Goal: Transaction & Acquisition: Download file/media

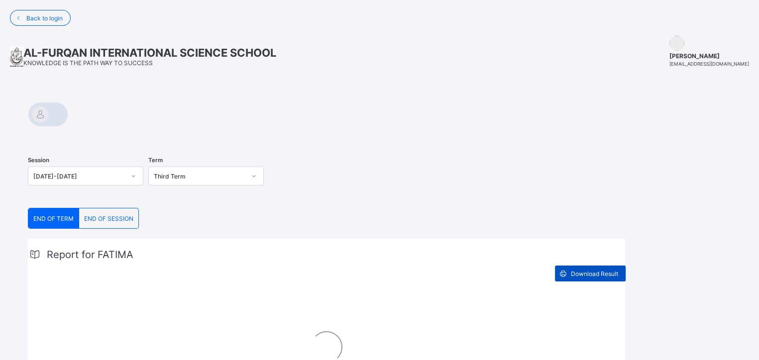
click at [582, 272] on span "Download Result" at bounding box center [594, 273] width 47 height 7
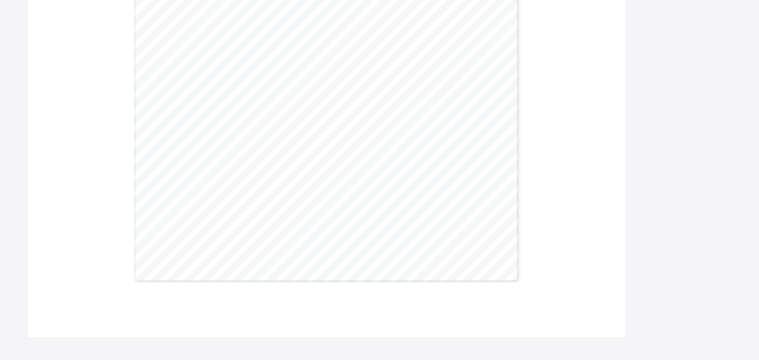
scroll to position [595, 0]
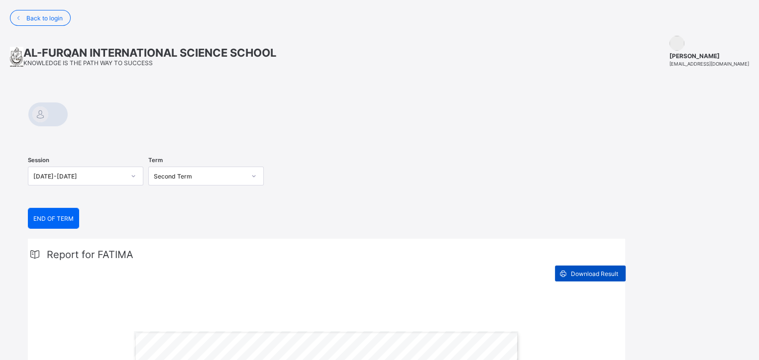
click at [571, 274] on span "Download Result" at bounding box center [594, 273] width 47 height 7
click at [585, 270] on span "Download Result" at bounding box center [594, 273] width 47 height 7
